Goal: Register for event/course

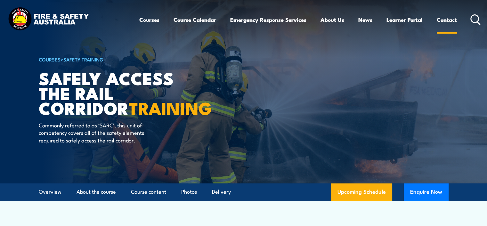
click at [444, 19] on link "Contact" at bounding box center [446, 19] width 20 height 17
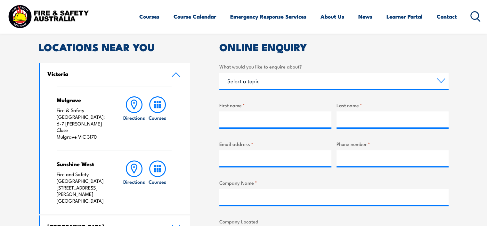
scroll to position [352, 0]
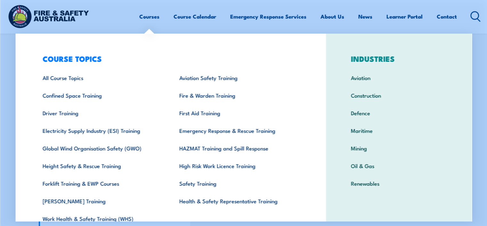
click at [477, 105] on section "Speak to a specialist call 1300 885 530 LOCATIONS NEAR YOU Victoria Mulgrave Fi…" at bounding box center [243, 37] width 487 height 413
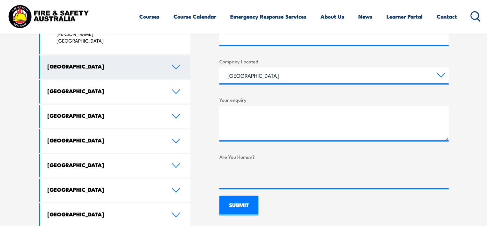
click at [131, 55] on link "New South Wales" at bounding box center [115, 66] width 150 height 23
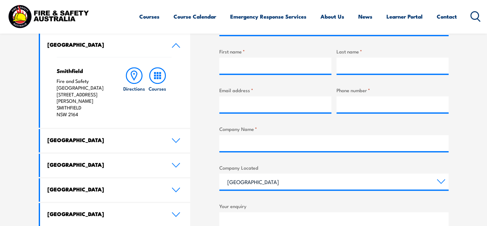
scroll to position [224, 0]
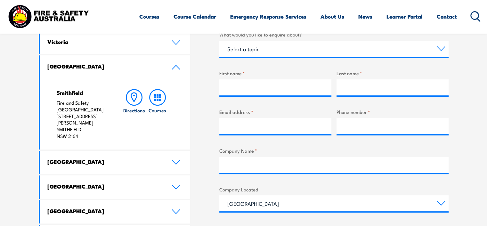
click at [155, 96] on icon at bounding box center [157, 97] width 17 height 17
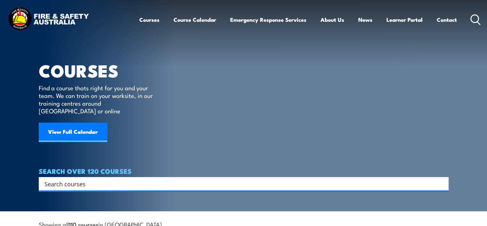
click at [105, 179] on input "Search input" at bounding box center [239, 184] width 390 height 10
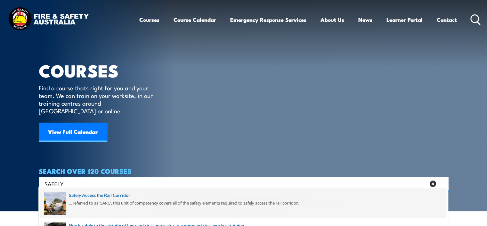
type input "SAFELY"
click at [105, 195] on span at bounding box center [243, 203] width 406 height 30
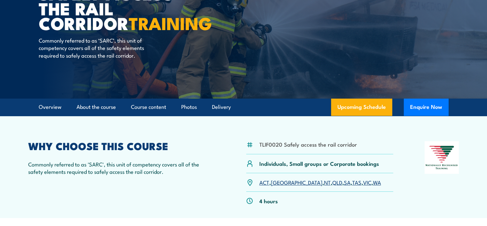
scroll to position [96, 0]
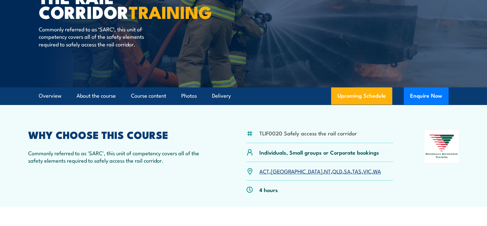
click at [278, 169] on link "[GEOGRAPHIC_DATA]" at bounding box center [297, 171] width 52 height 8
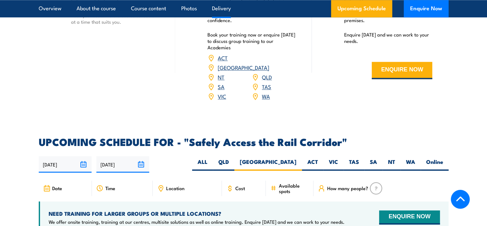
scroll to position [834, 0]
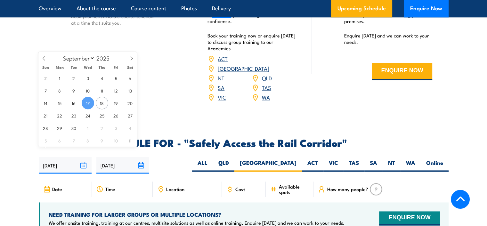
click at [86, 157] on input "[DATE]" at bounding box center [65, 165] width 53 height 16
click at [60, 117] on span "22" at bounding box center [59, 115] width 12 height 12
type input "22/09/2025"
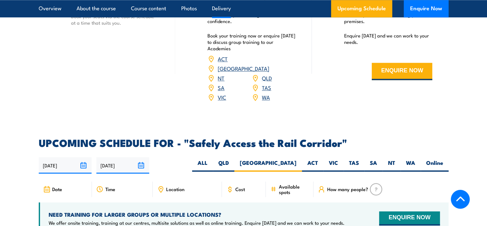
click at [143, 157] on input "[DATE]" at bounding box center [122, 165] width 53 height 16
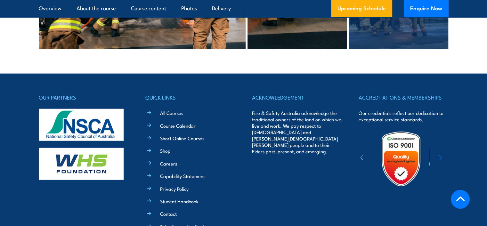
scroll to position [1605, 0]
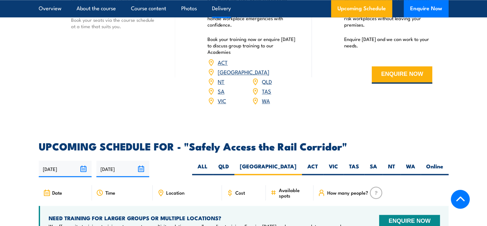
scroll to position [834, 0]
